Goal: Information Seeking & Learning: Learn about a topic

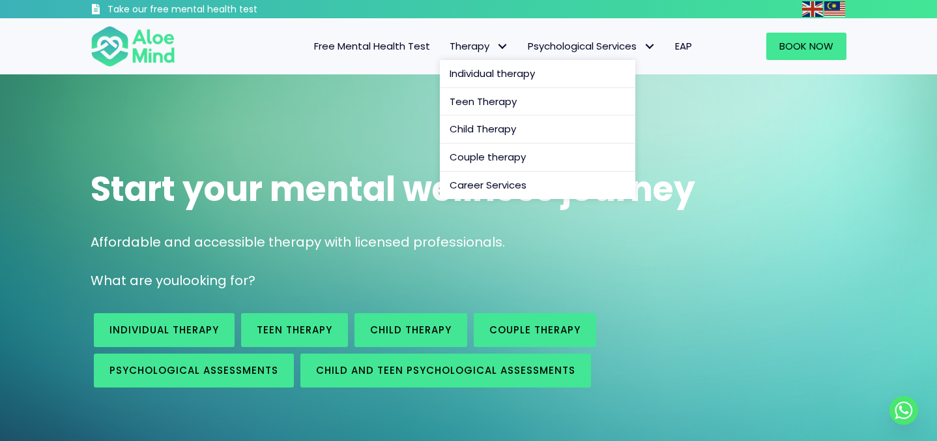
click at [457, 43] on span "Therapy" at bounding box center [479, 46] width 59 height 14
click at [484, 41] on span "Therapy" at bounding box center [479, 46] width 59 height 14
click at [469, 80] on span "Individual therapy" at bounding box center [492, 73] width 85 height 14
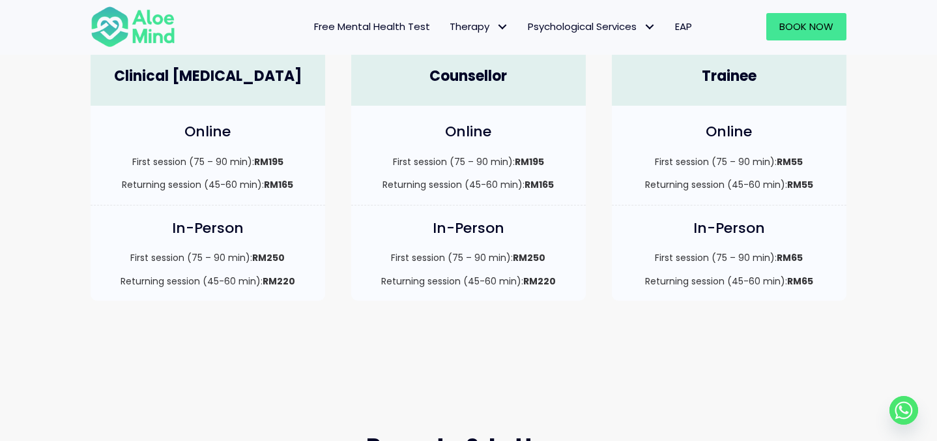
scroll to position [356, 0]
